Goal: Find specific page/section: Find specific page/section

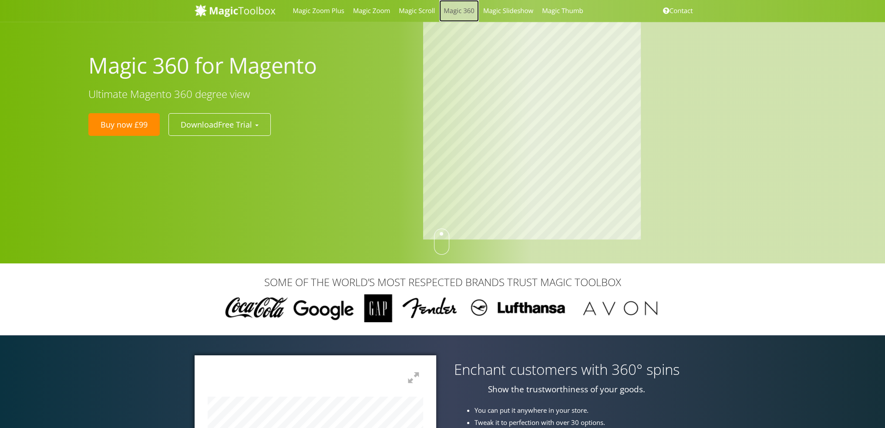
click at [452, 9] on link "Magic 360" at bounding box center [459, 11] width 40 height 22
